Goal: Task Accomplishment & Management: Use online tool/utility

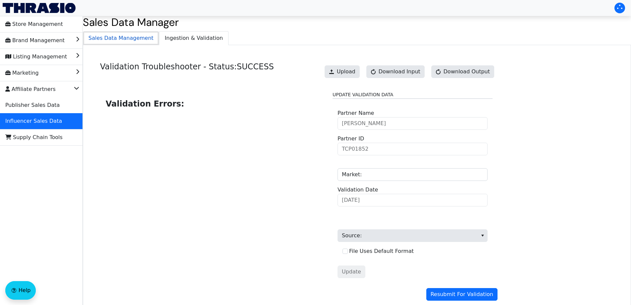
click at [127, 41] on span "Sales Data Management" at bounding box center [121, 37] width 76 height 13
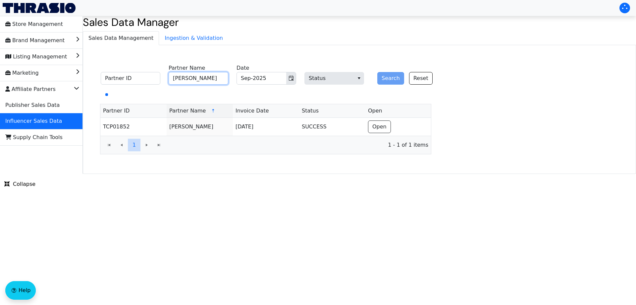
click at [193, 77] on input "[PERSON_NAME]" at bounding box center [199, 78] width 60 height 13
paste input "[PERSON_NAME]"
type input "[PERSON_NAME]"
click at [385, 78] on button "Search" at bounding box center [390, 78] width 27 height 13
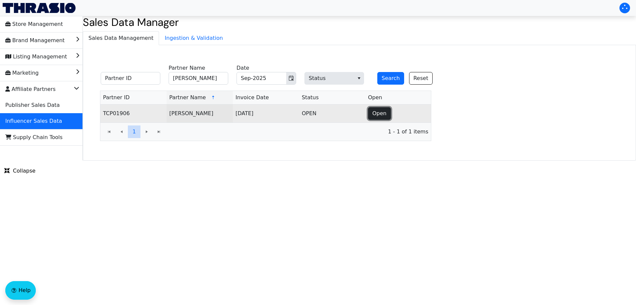
click at [383, 112] on span "Open" at bounding box center [379, 113] width 14 height 8
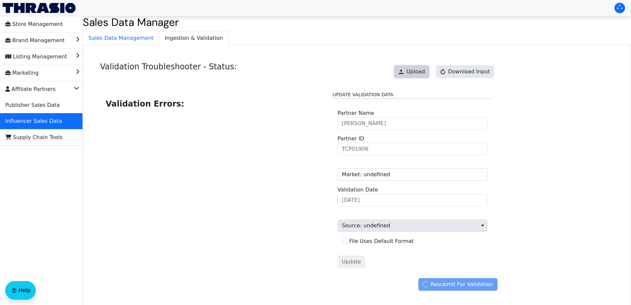
click at [414, 71] on span "Upload" at bounding box center [416, 72] width 19 height 8
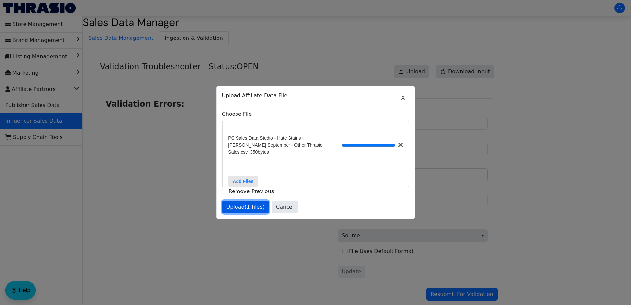
click at [247, 205] on span "Upload (1 files)" at bounding box center [245, 207] width 39 height 8
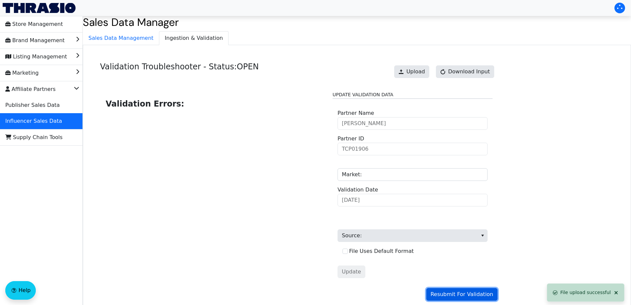
click at [460, 294] on span "Resubmit For Validation" at bounding box center [462, 294] width 63 height 8
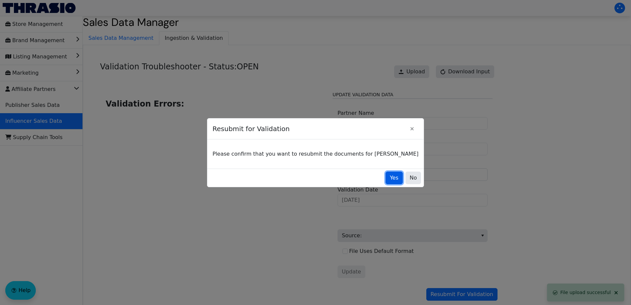
click at [390, 179] on span "Yes" at bounding box center [394, 178] width 9 height 8
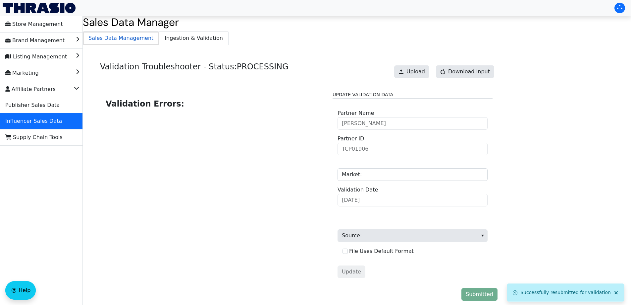
click at [135, 40] on span "Sales Data Management" at bounding box center [121, 37] width 76 height 13
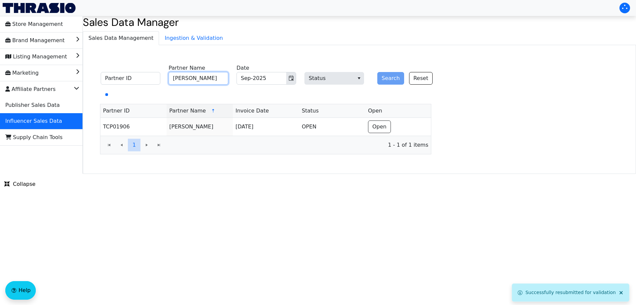
click at [200, 82] on input "[PERSON_NAME]" at bounding box center [199, 78] width 60 height 13
